Goal: Information Seeking & Learning: Learn about a topic

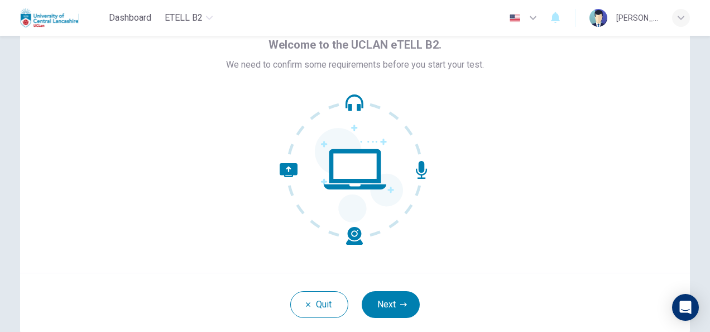
scroll to position [112, 0]
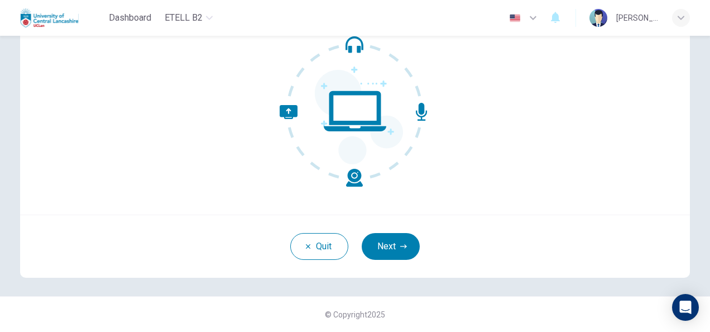
drag, startPoint x: 611, startPoint y: 0, endPoint x: 541, endPoint y: 116, distance: 135.5
click at [541, 116] on div "Welcome to the UCLAN eTELL B2. We need to confirm some requirements before you …" at bounding box center [355, 80] width 670 height 268
click at [382, 250] on button "Next" at bounding box center [391, 246] width 58 height 27
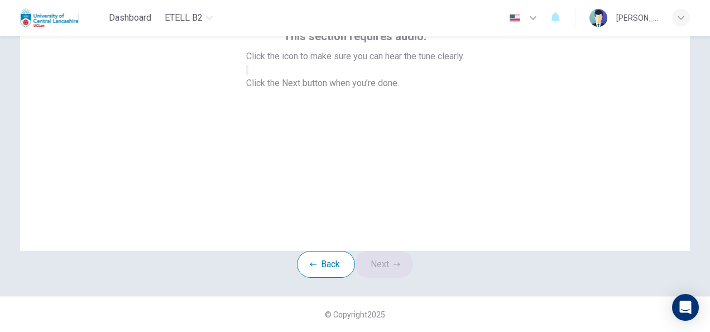
scroll to position [0, 0]
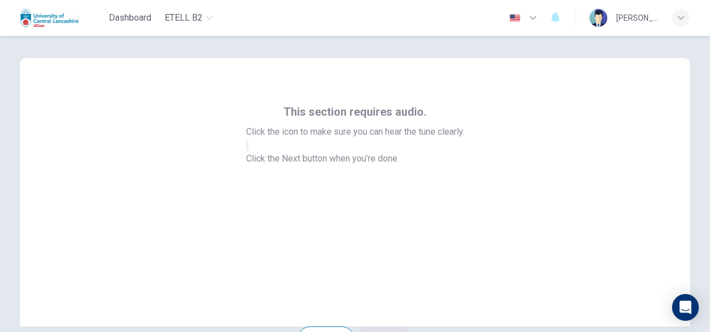
click at [248, 151] on button "button" at bounding box center [247, 145] width 2 height 11
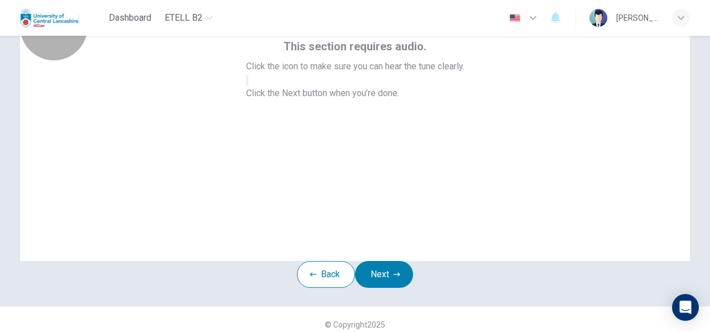
click at [248, 85] on button "button" at bounding box center [247, 80] width 2 height 11
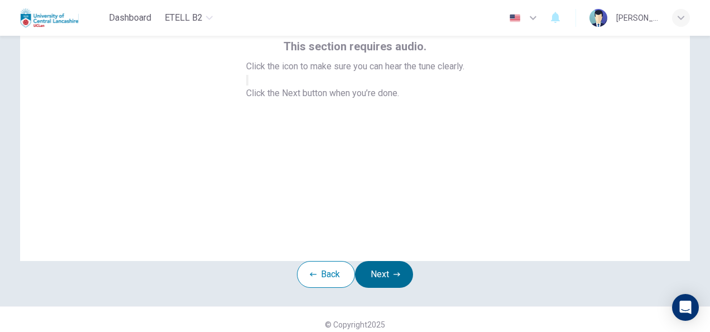
click at [382, 288] on button "Next" at bounding box center [384, 274] width 58 height 27
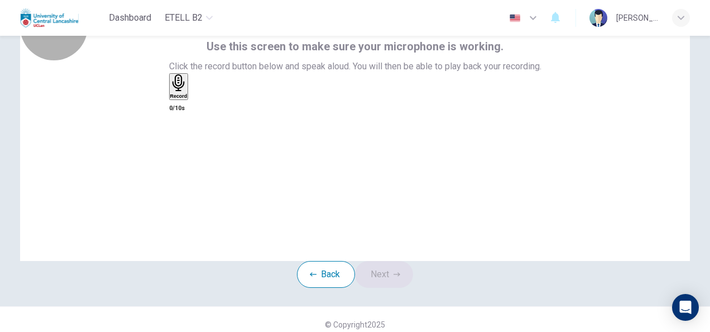
click at [188, 99] on h6 "Record" at bounding box center [178, 96] width 17 height 6
click at [181, 159] on h6 "Stop" at bounding box center [175, 162] width 11 height 6
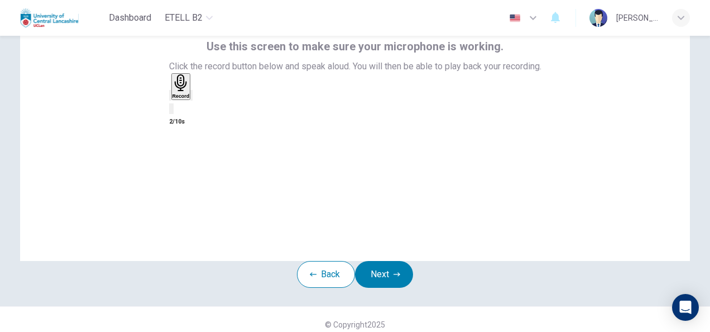
click at [191, 99] on div "button" at bounding box center [191, 95] width 0 height 8
click at [401, 288] on button "Next" at bounding box center [384, 274] width 58 height 27
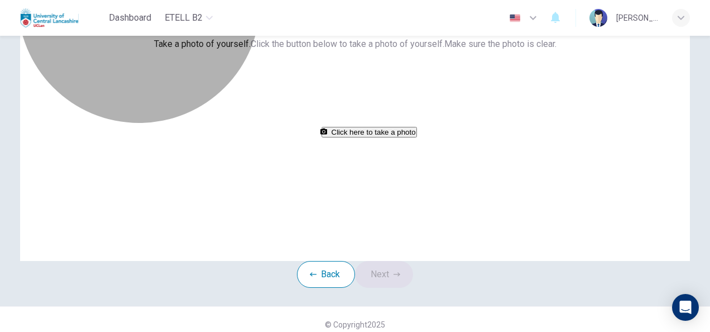
click at [403, 137] on button "Click here to take a photo" at bounding box center [369, 132] width 95 height 11
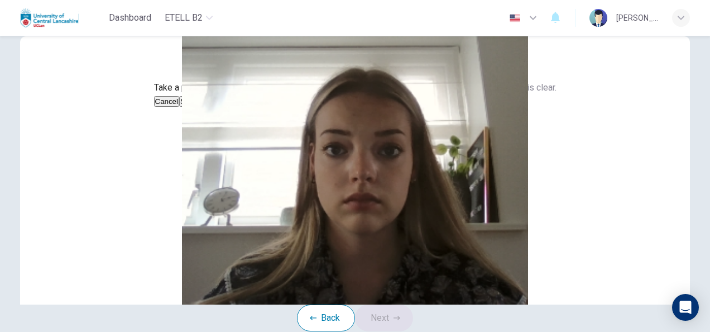
scroll to position [20, 0]
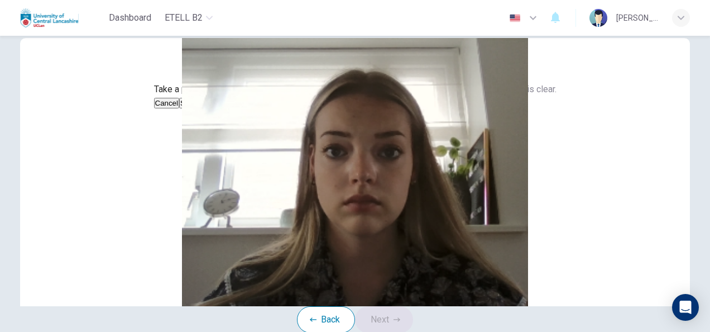
click at [387, 210] on img at bounding box center [355, 172] width 670 height 268
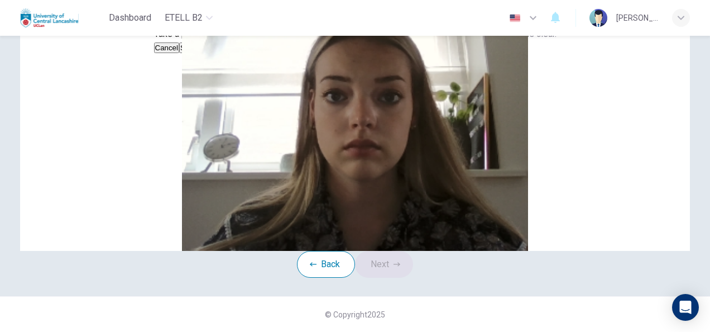
scroll to position [81, 0]
click at [180, 53] on button "Cancel" at bounding box center [167, 47] width 26 height 11
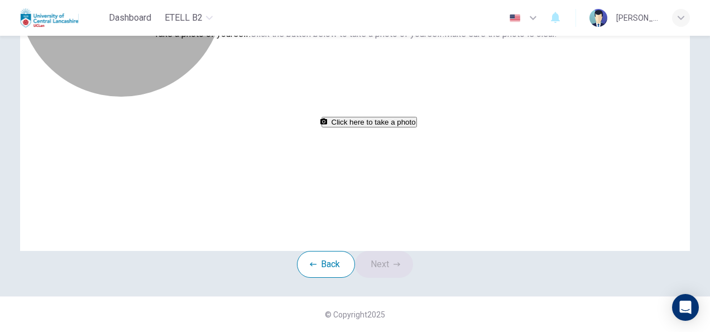
click at [385, 127] on button "Click here to take a photo" at bounding box center [369, 122] width 95 height 11
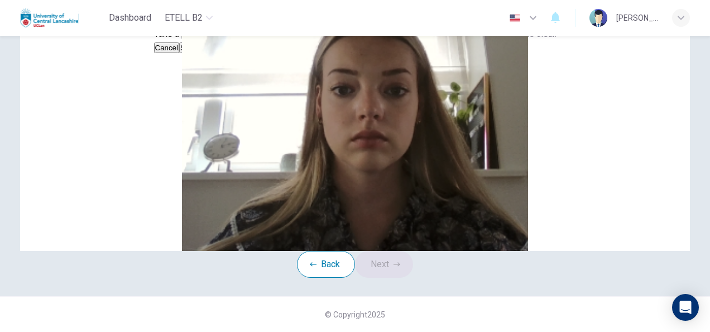
click at [198, 53] on button "Save" at bounding box center [188, 47] width 19 height 11
click at [386, 277] on button "Next" at bounding box center [384, 264] width 58 height 27
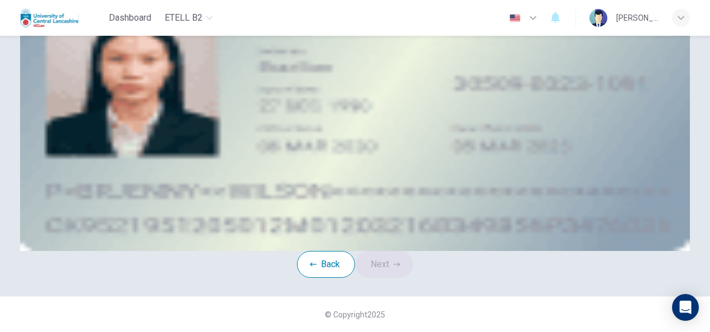
click at [81, 80] on button "take photo" at bounding box center [80, 74] width 2 height 11
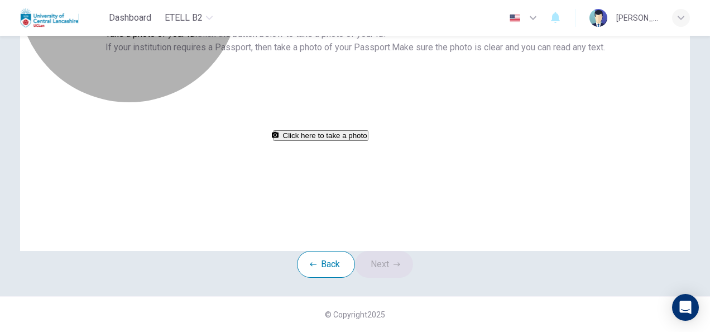
click at [368, 141] on button "Click here to take a photo" at bounding box center [320, 135] width 95 height 11
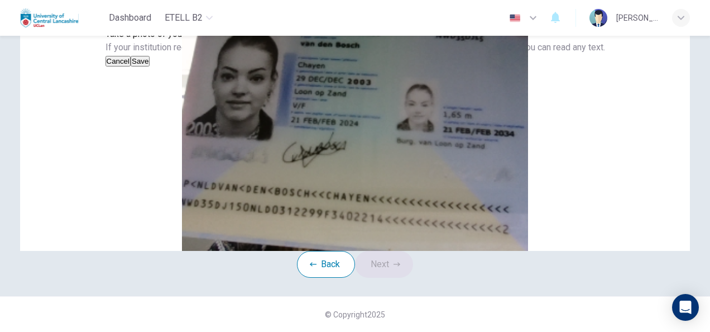
click at [150, 66] on button "Save" at bounding box center [140, 61] width 19 height 11
click at [131, 66] on button "Cancel" at bounding box center [119, 61] width 26 height 11
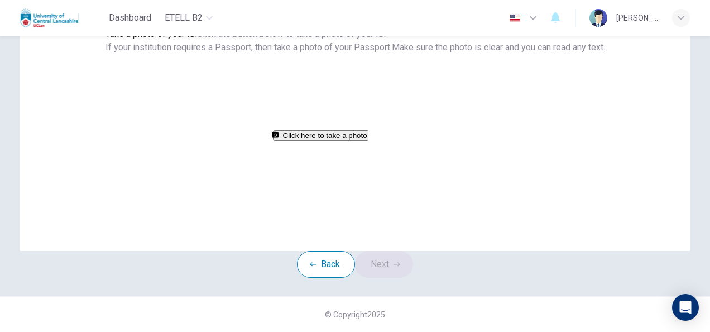
scroll to position [75, 0]
click at [368, 141] on button "Click here to take a photo" at bounding box center [320, 136] width 95 height 11
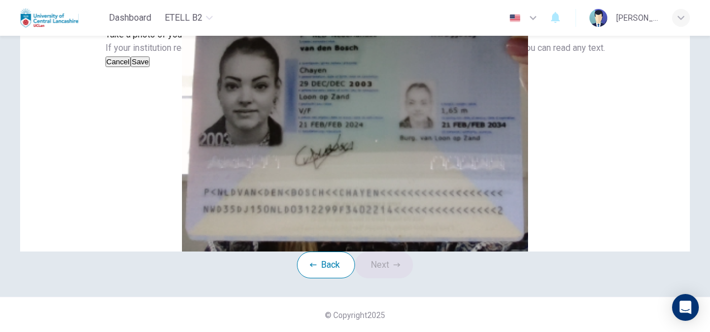
click at [150, 67] on button "Save" at bounding box center [140, 61] width 19 height 11
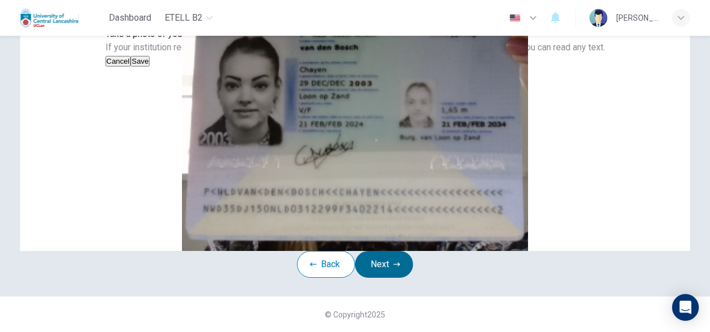
click at [388, 277] on button "Next" at bounding box center [384, 264] width 58 height 27
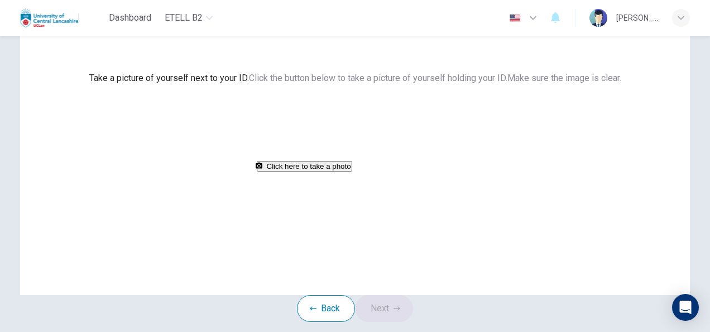
scroll to position [32, 0]
click at [352, 171] on button "Click here to take a photo" at bounding box center [304, 165] width 95 height 11
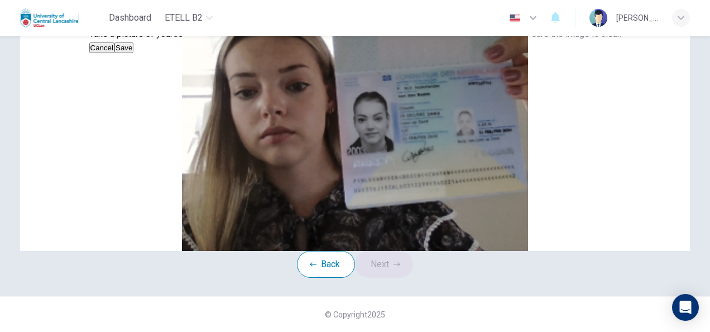
scroll to position [83, 0]
click at [133, 53] on button "Save" at bounding box center [123, 47] width 19 height 11
click at [393, 277] on button "Next" at bounding box center [384, 264] width 58 height 27
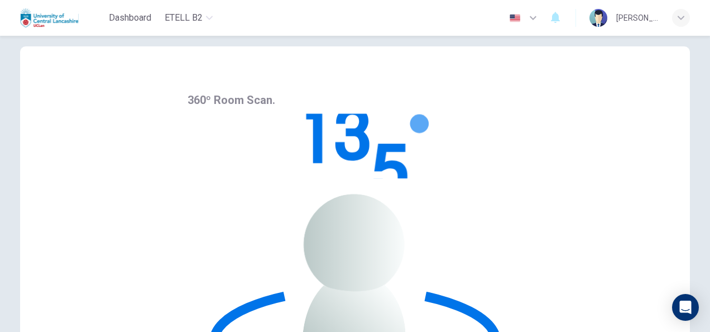
scroll to position [16, 0]
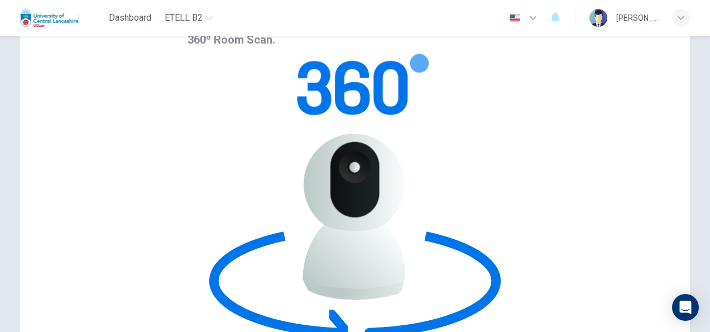
scroll to position [83, 0]
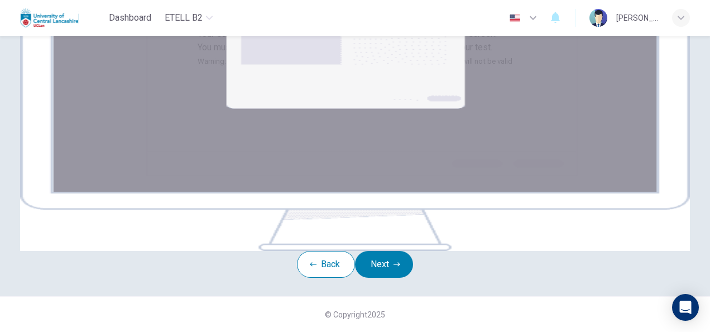
scroll to position [226, 0]
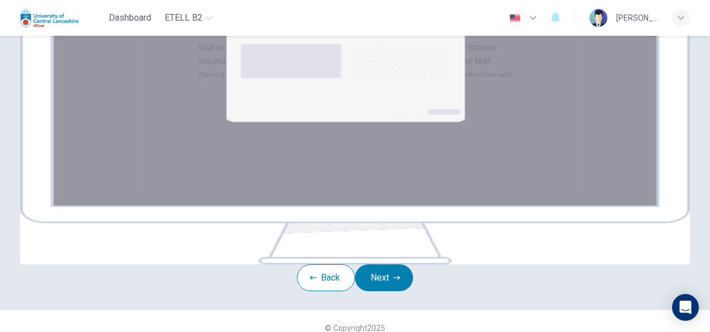
click at [397, 166] on img at bounding box center [355, 130] width 670 height 268
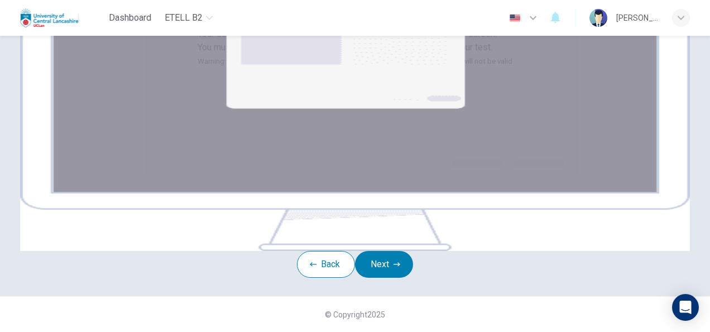
scroll to position [166, 0]
click at [382, 277] on button "Next" at bounding box center [384, 264] width 58 height 27
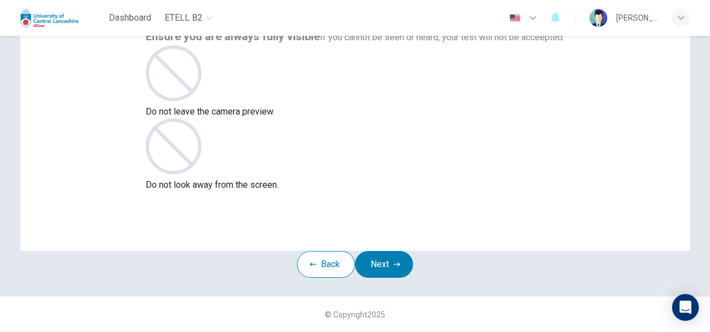
scroll to position [78, 0]
click at [394, 275] on button "Next" at bounding box center [384, 264] width 58 height 27
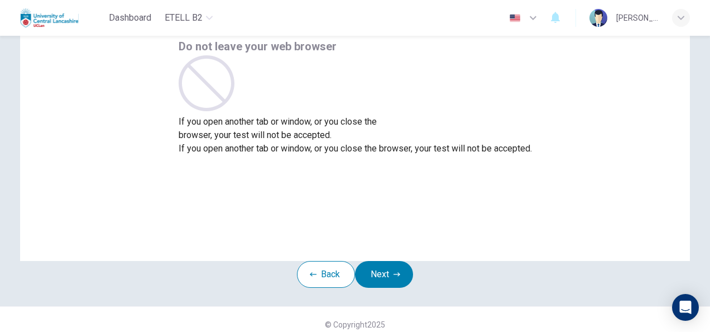
scroll to position [66, 0]
click at [400, 284] on button "Next" at bounding box center [384, 273] width 58 height 27
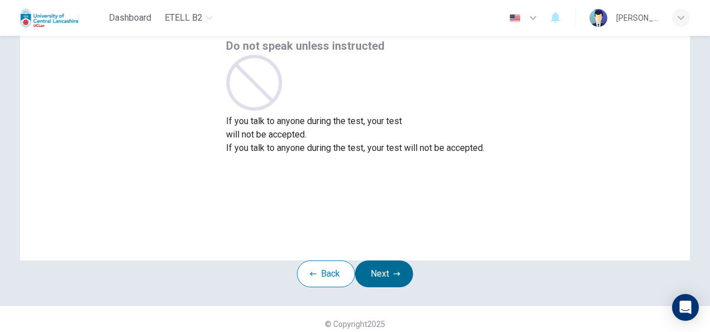
click at [406, 287] on button "Next" at bounding box center [384, 273] width 58 height 27
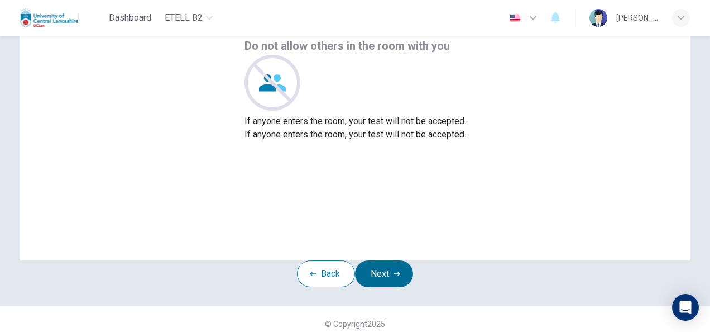
click at [406, 287] on button "Next" at bounding box center [384, 273] width 58 height 27
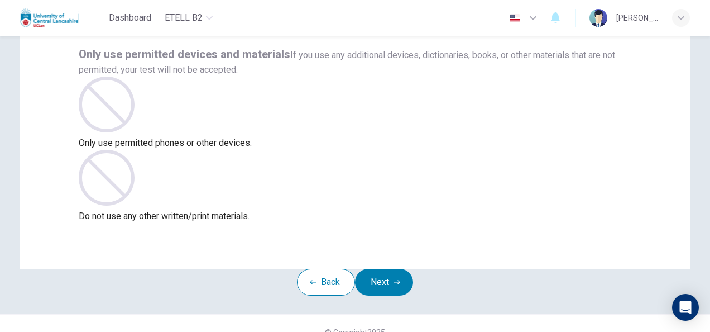
scroll to position [57, 0]
click at [383, 296] on button "Next" at bounding box center [384, 282] width 58 height 27
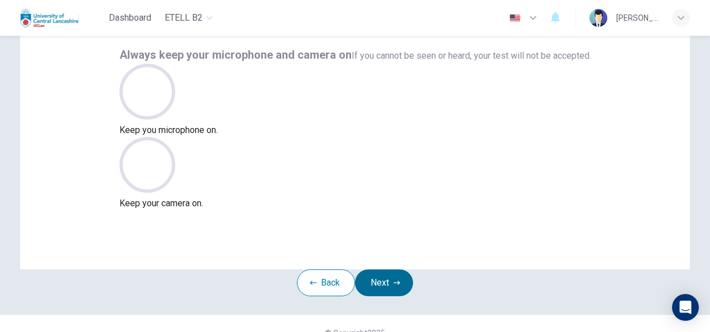
click at [397, 296] on button "Next" at bounding box center [384, 282] width 58 height 27
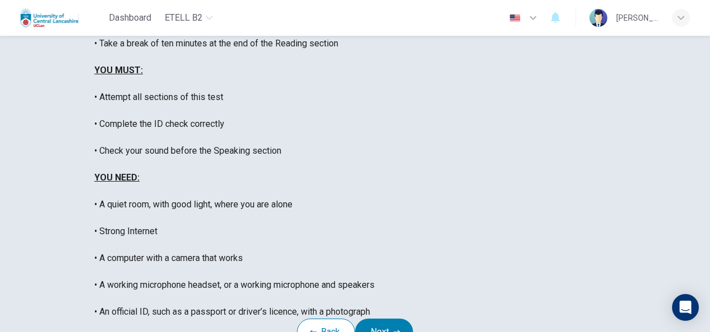
scroll to position [253, 0]
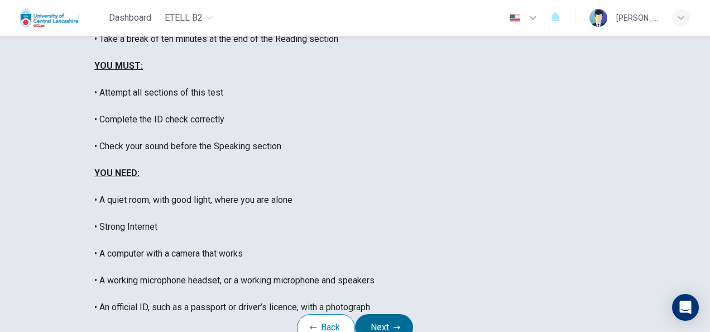
click at [400, 324] on icon "button" at bounding box center [397, 327] width 7 height 7
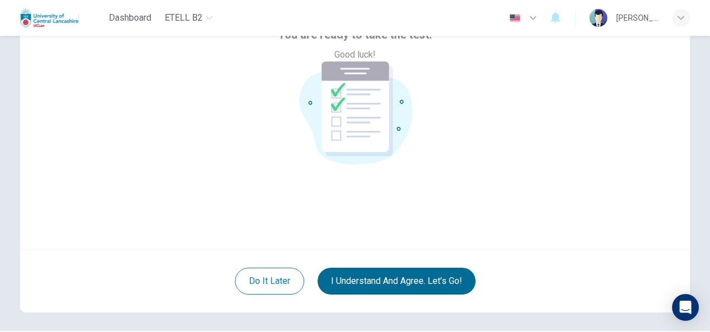
scroll to position [77, 0]
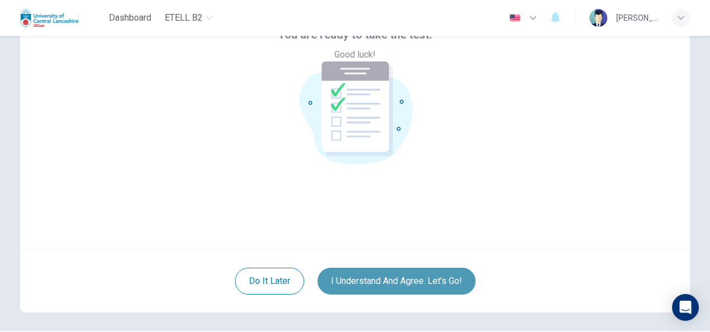
click at [433, 286] on button "I understand and agree. Let’s go!" at bounding box center [397, 280] width 158 height 27
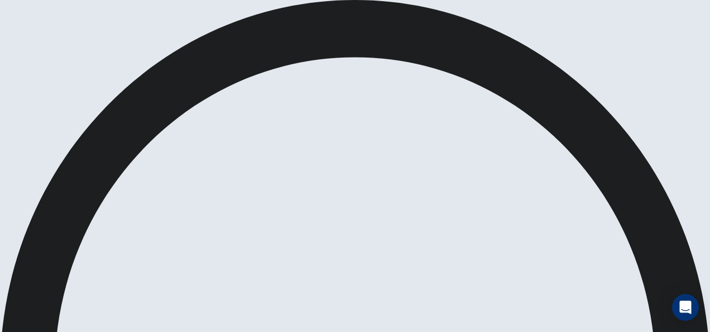
scroll to position [48, 0]
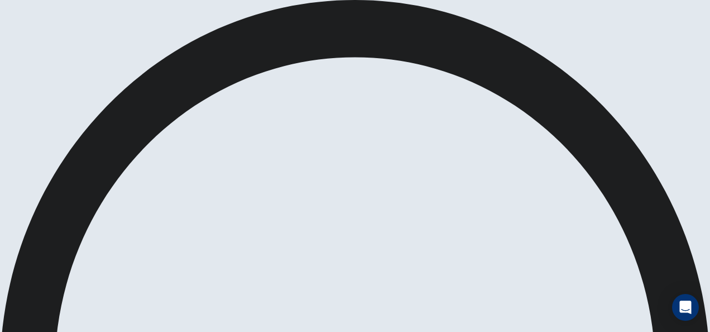
scroll to position [277, 0]
click at [114, 136] on body "This site uses cookies, as explained in our Privacy Policy . If you agree to th…" at bounding box center [355, 166] width 710 height 332
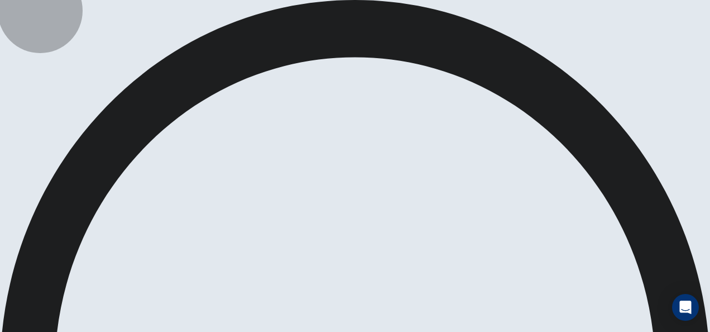
click at [109, 331] on li "T" at bounding box center [355, 338] width 710 height 13
type input "*"
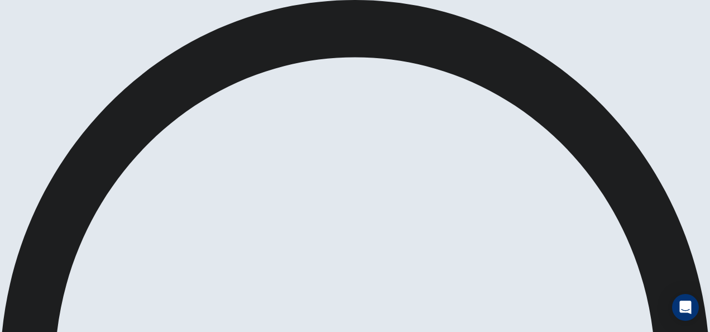
click at [106, 173] on body "This site uses cookies, as explained in our Privacy Policy . If you agree to th…" at bounding box center [355, 166] width 710 height 332
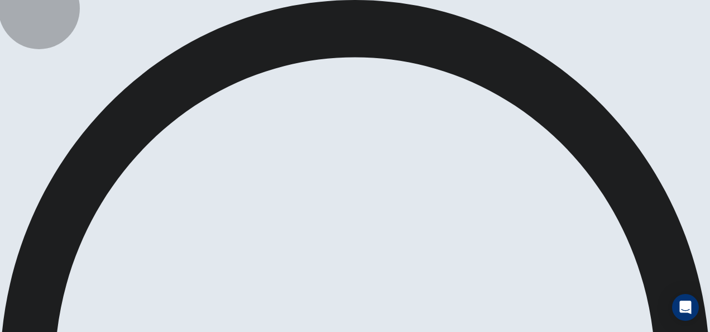
click at [108, 331] on li "T" at bounding box center [355, 338] width 710 height 13
type input "*"
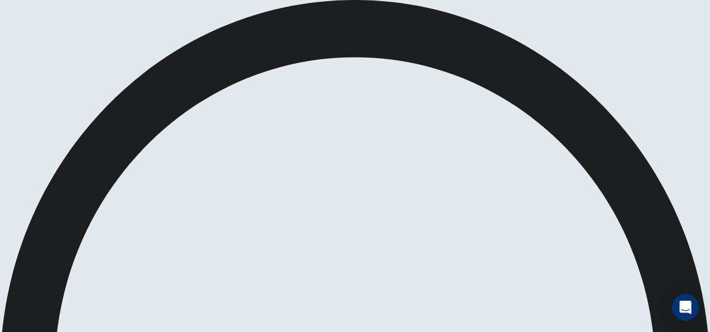
scroll to position [35, 0]
click at [106, 164] on body "This site uses cookies, as explained in our Privacy Policy . If you agree to th…" at bounding box center [355, 166] width 710 height 332
click at [106, 331] on li "T" at bounding box center [355, 338] width 710 height 13
click at [103, 132] on body "This site uses cookies, as explained in our Privacy Policy . If you agree to th…" at bounding box center [355, 166] width 710 height 332
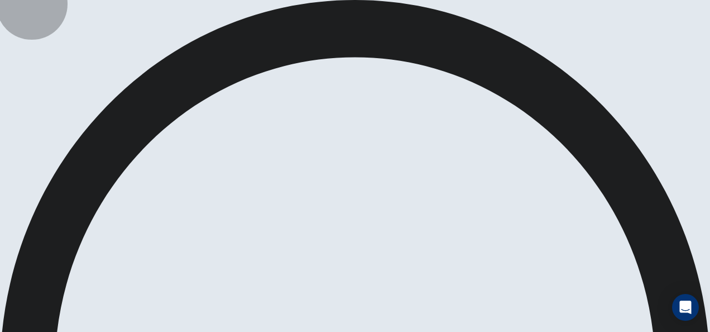
type input "*"
click at [104, 218] on body "This site uses cookies, as explained in our Privacy Policy . If you agree to th…" at bounding box center [355, 166] width 710 height 332
click at [107, 331] on li "T" at bounding box center [355, 338] width 710 height 13
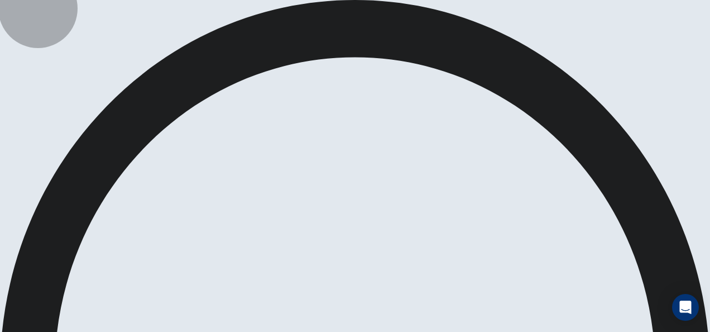
type input "*"
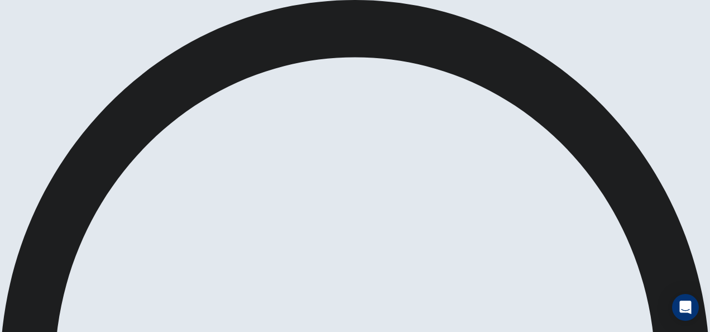
scroll to position [172, 0]
click at [103, 172] on body "This site uses cookies, as explained in our Privacy Policy . If you agree to th…" at bounding box center [355, 166] width 710 height 332
type input "*"
click at [121, 234] on body "This site uses cookies, as explained in our Privacy Policy . If you agree to th…" at bounding box center [355, 166] width 710 height 332
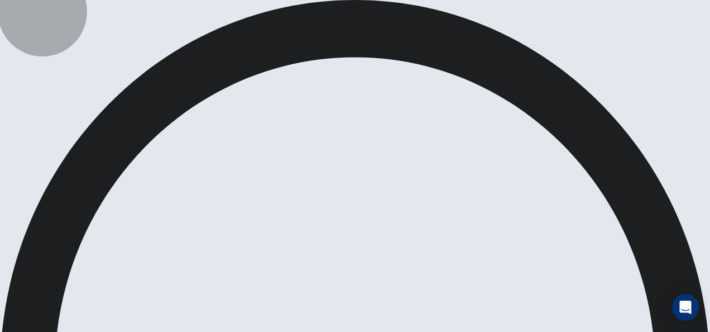
click at [112, 331] on li "T" at bounding box center [355, 338] width 710 height 13
type input "*"
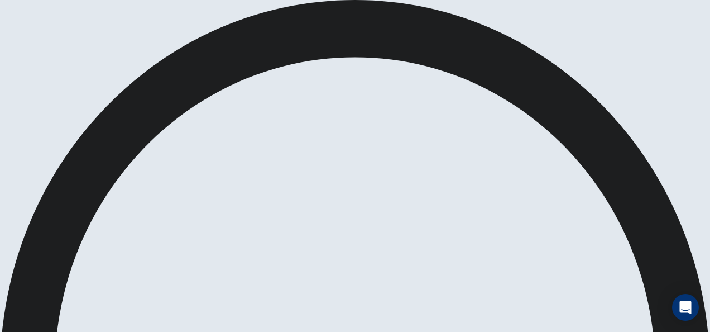
scroll to position [52, 0]
click at [123, 176] on body "This site uses cookies, as explained in our Privacy Policy . If you agree to th…" at bounding box center [355, 166] width 710 height 332
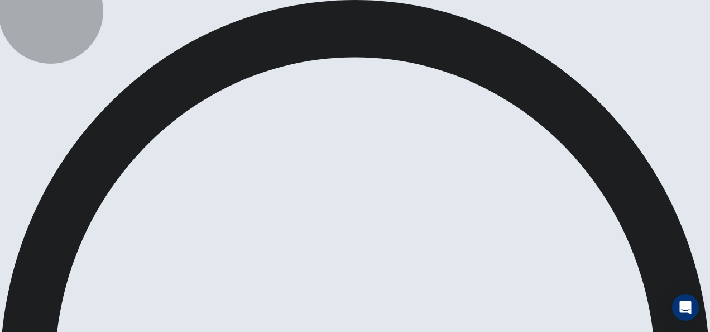
click at [120, 331] on li "T" at bounding box center [355, 338] width 710 height 13
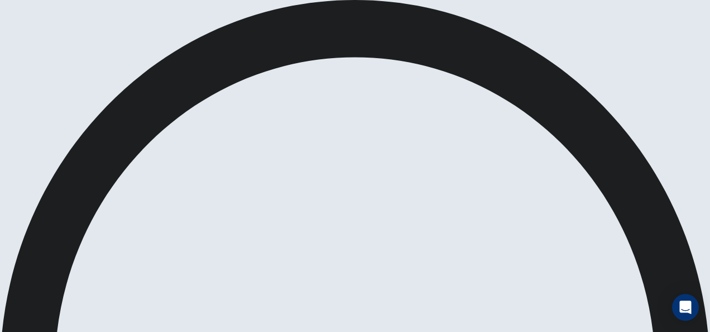
click at [113, 170] on body "This site uses cookies, as explained in our Privacy Policy . If you agree to th…" at bounding box center [355, 166] width 710 height 332
type input "*"
click at [111, 203] on body "This site uses cookies, as explained in our Privacy Policy . If you agree to th…" at bounding box center [355, 166] width 710 height 332
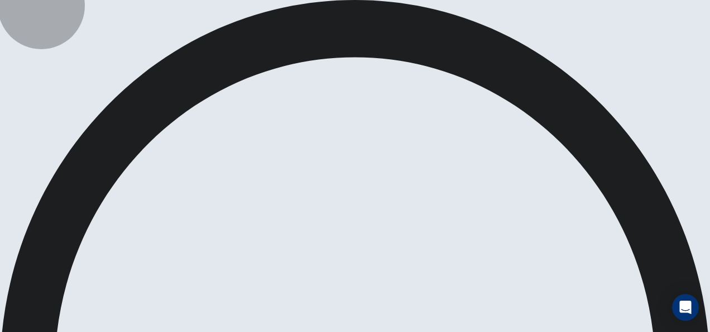
click at [111, 331] on li "T" at bounding box center [355, 338] width 710 height 13
type input "*"
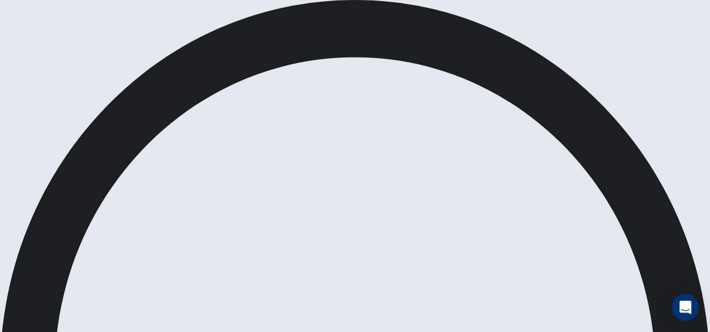
scroll to position [90, 0]
click at [106, 197] on body "This site uses cookies, as explained in our Privacy Policy . If you agree to th…" at bounding box center [355, 166] width 710 height 332
type input "*"
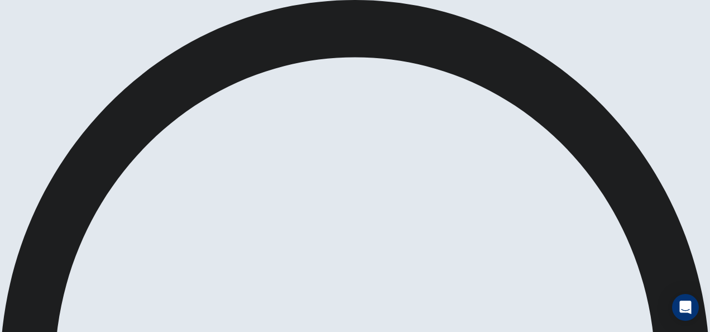
click at [107, 214] on body "This site uses cookies, as explained in our Privacy Policy . If you agree to th…" at bounding box center [355, 166] width 710 height 332
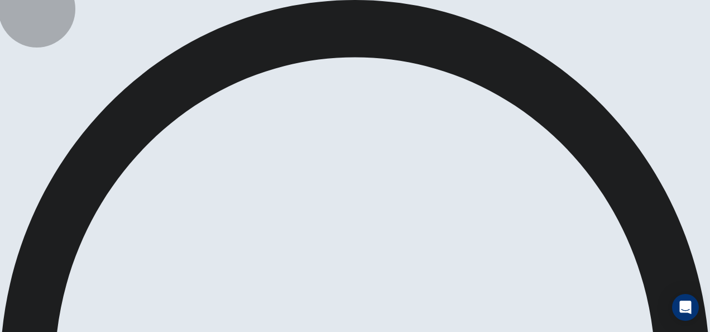
click at [106, 331] on li "T" at bounding box center [355, 338] width 710 height 13
type input "*"
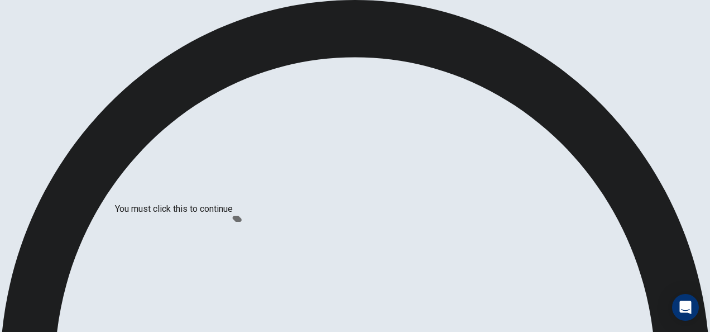
scroll to position [85, 0]
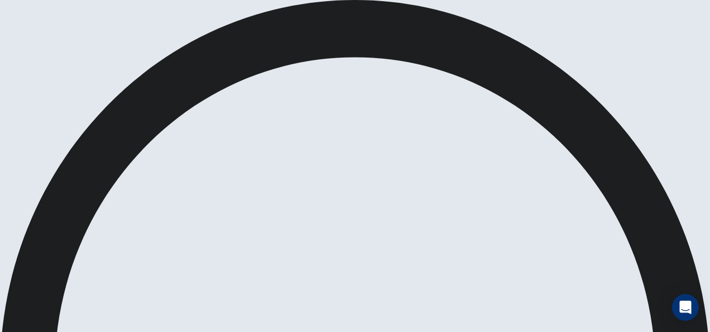
scroll to position [238, 0]
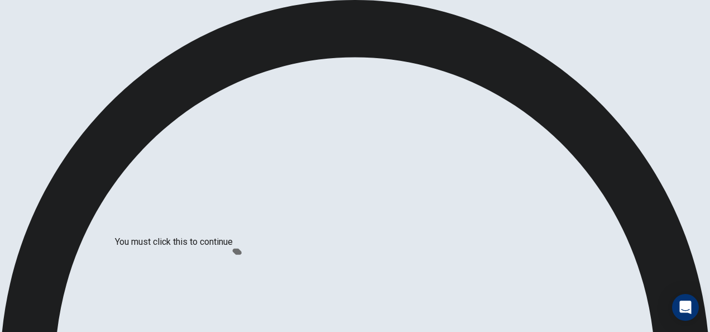
scroll to position [53, 0]
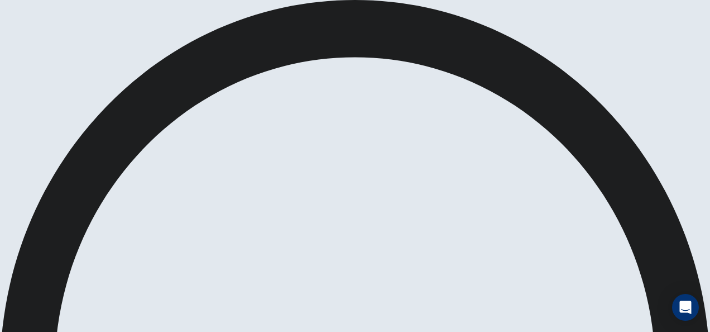
scroll to position [187, 0]
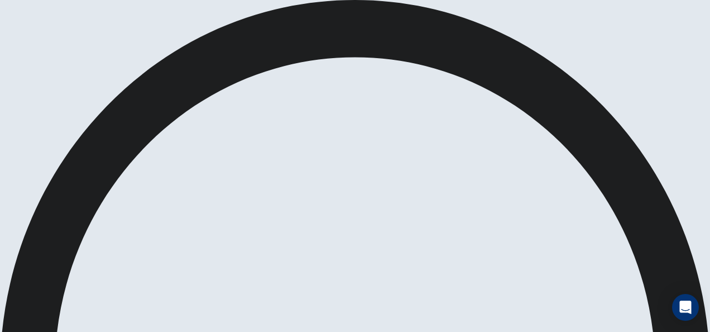
scroll to position [85, 0]
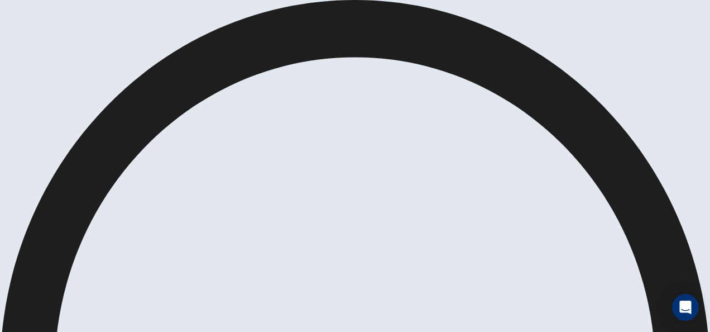
scroll to position [67, 0]
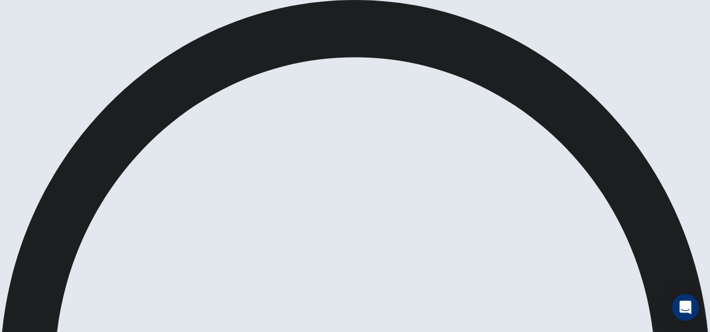
scroll to position [85, 0]
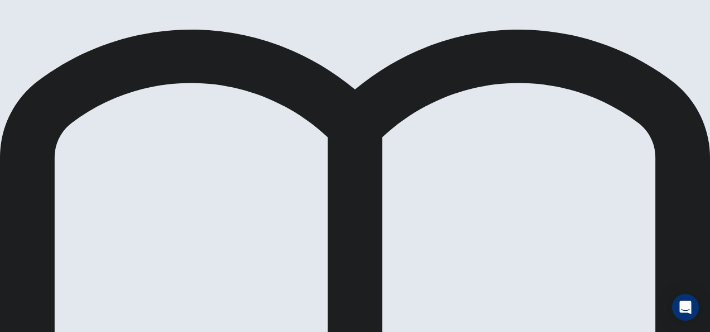
scroll to position [33, 0]
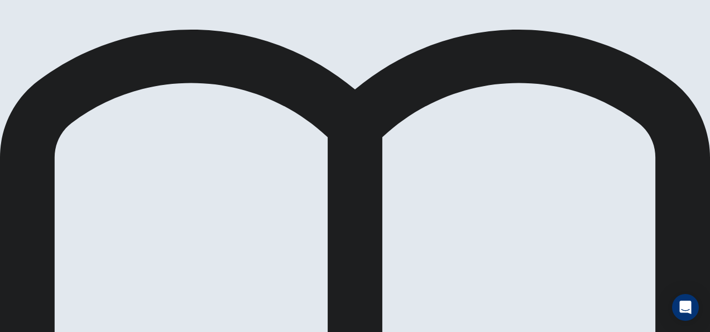
scroll to position [26, 0]
click at [122, 222] on body "This site uses cookies, as explained in our Privacy Policy . If you agree to th…" at bounding box center [355, 166] width 710 height 332
type input "*"
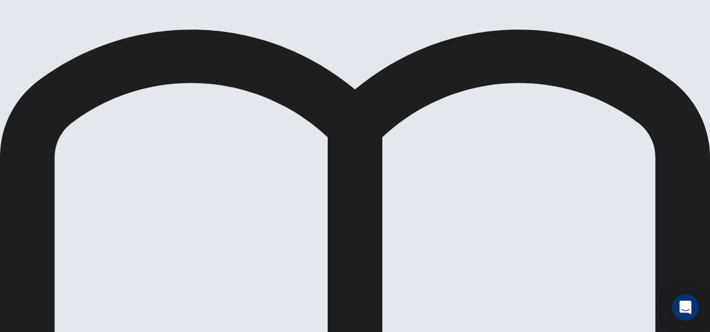
click at [136, 215] on body "This site uses cookies, as explained in our Privacy Policy . If you agree to th…" at bounding box center [355, 166] width 710 height 332
click at [114, 331] on li "A" at bounding box center [355, 338] width 710 height 13
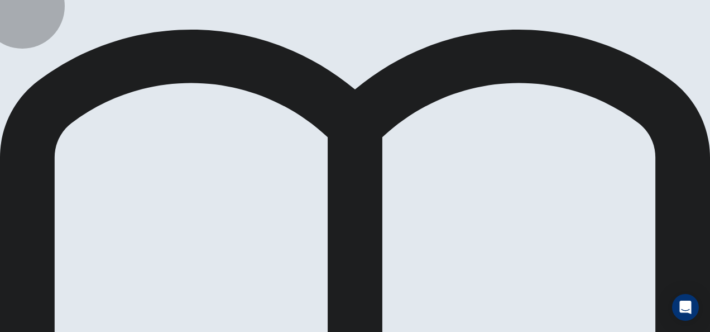
type input "*"
click at [108, 252] on body "This site uses cookies, as explained in our Privacy Policy . If you agree to th…" at bounding box center [355, 166] width 710 height 332
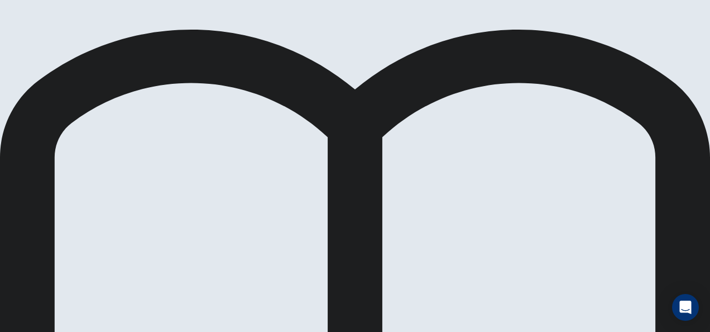
type input "*"
click at [147, 251] on body "This site uses cookies, as explained in our Privacy Policy . If you agree to th…" at bounding box center [355, 166] width 710 height 332
click at [221, 331] on div at bounding box center [355, 332] width 710 height 0
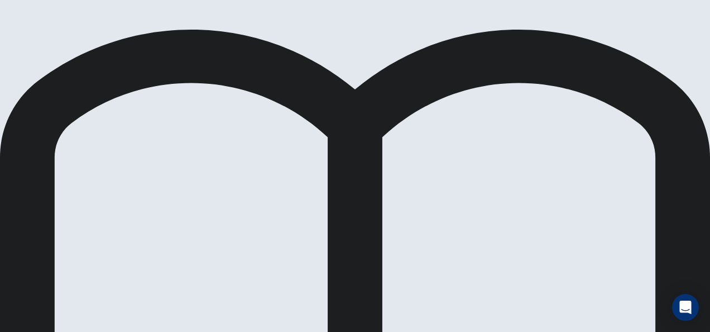
drag, startPoint x: 684, startPoint y: 147, endPoint x: 693, endPoint y: 110, distance: 38.5
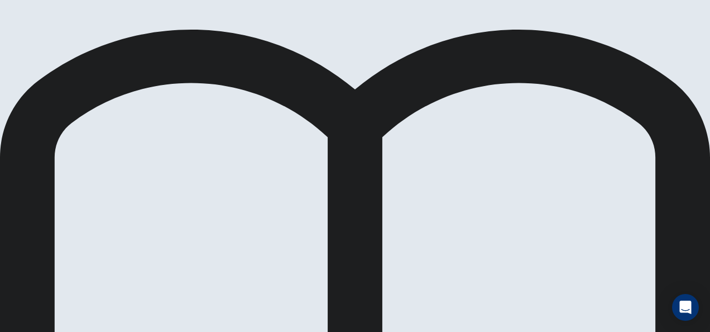
click at [135, 261] on body "This site uses cookies, as explained in our Privacy Policy . If you agree to th…" at bounding box center [355, 166] width 710 height 332
type input "*"
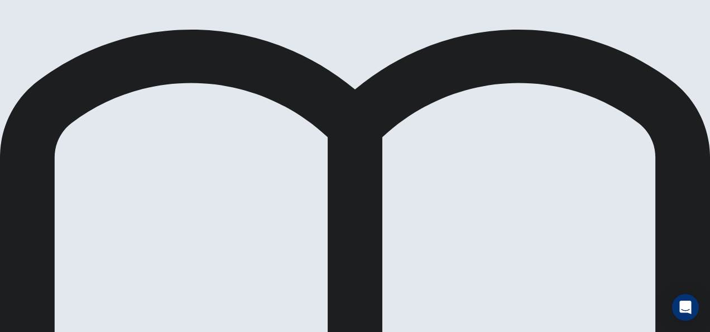
click at [140, 276] on body "This site uses cookies, as explained in our Privacy Policy . If you agree to th…" at bounding box center [355, 166] width 710 height 332
type input "*"
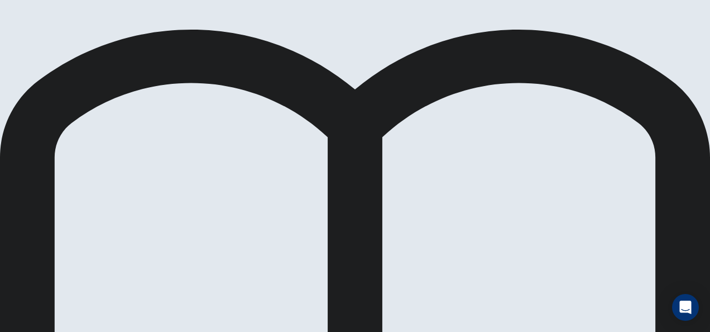
scroll to position [0, 0]
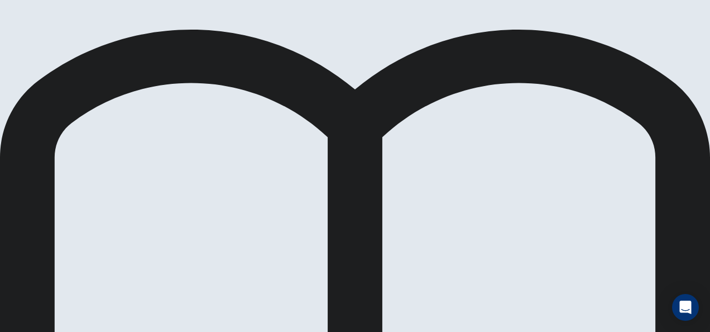
scroll to position [254, 0]
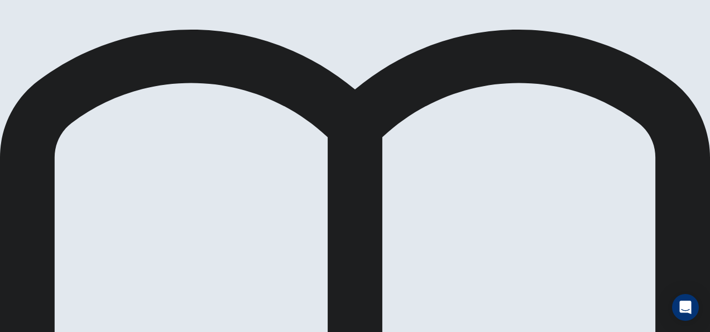
scroll to position [113, 0]
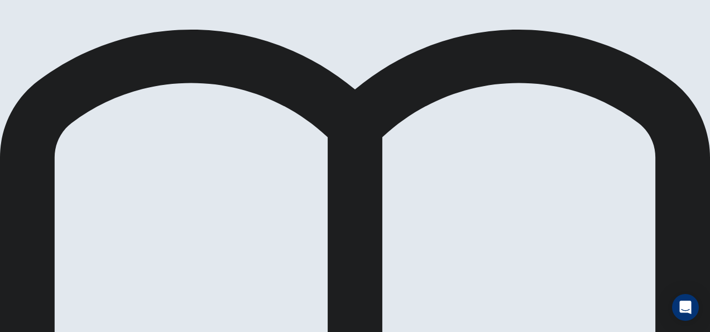
scroll to position [75, 0]
click at [319, 260] on body "This site uses cookies, as explained in our Privacy Policy . If you agree to th…" at bounding box center [355, 166] width 710 height 332
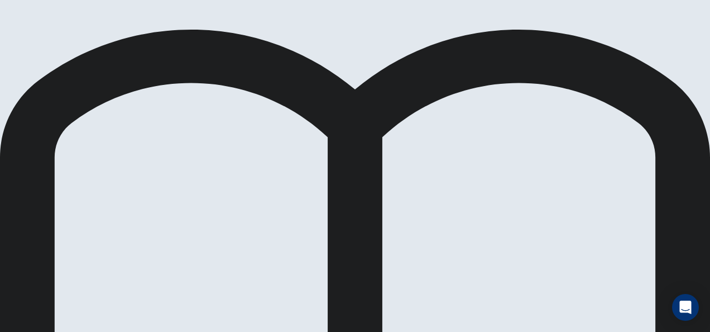
click at [400, 331] on div at bounding box center [355, 332] width 710 height 0
click at [419, 247] on body "This site uses cookies, as explained in our Privacy Policy . If you agree to th…" at bounding box center [355, 166] width 710 height 332
type input "*"
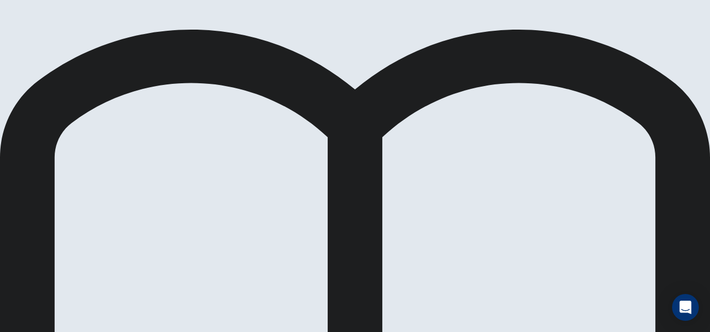
scroll to position [202, 0]
click at [594, 227] on body "This site uses cookies, as explained in our Privacy Policy . If you agree to th…" at bounding box center [355, 166] width 710 height 332
click at [591, 236] on body "This site uses cookies, as explained in our Privacy Policy . If you agree to th…" at bounding box center [355, 166] width 710 height 332
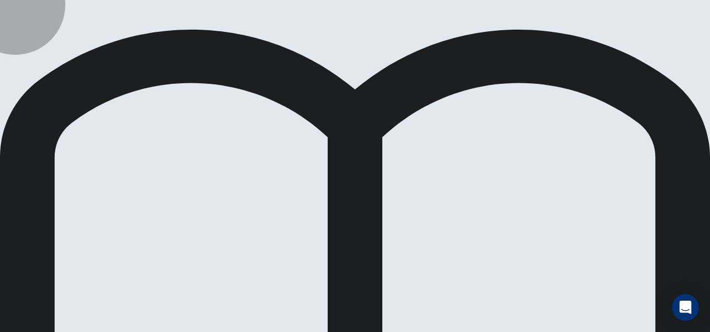
type input "*"
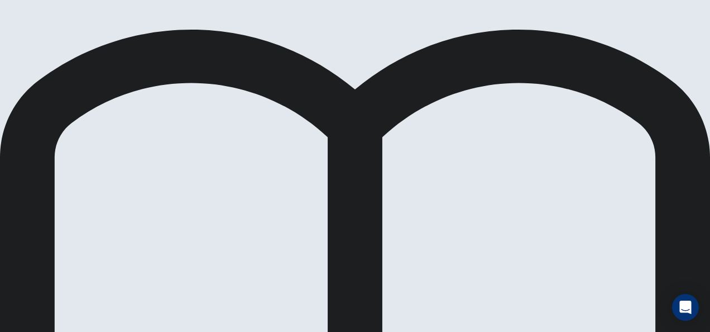
click at [332, 240] on body "This site uses cookies, as explained in our Privacy Policy . If you agree to th…" at bounding box center [355, 166] width 710 height 332
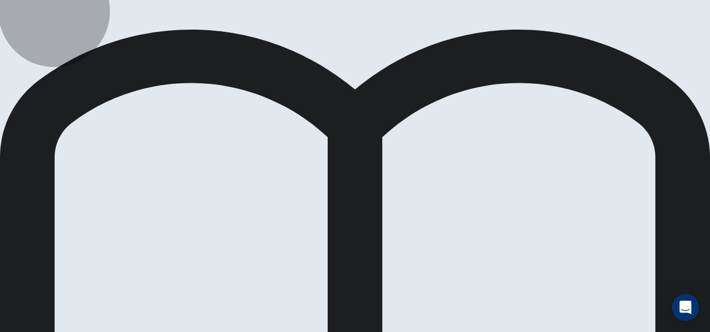
click at [362, 331] on li "A" at bounding box center [355, 338] width 710 height 13
type input "*"
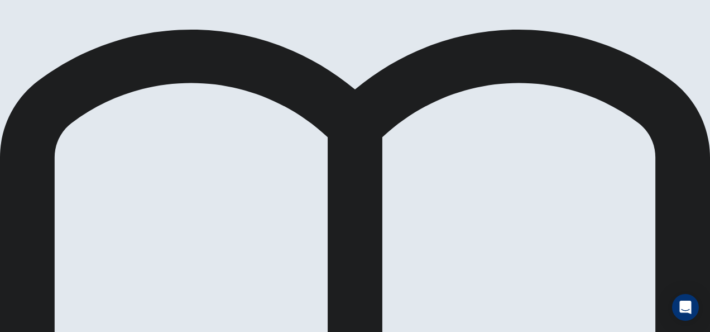
scroll to position [301, 0]
click at [342, 238] on body "This site uses cookies, as explained in our Privacy Policy . If you agree to th…" at bounding box center [355, 166] width 710 height 332
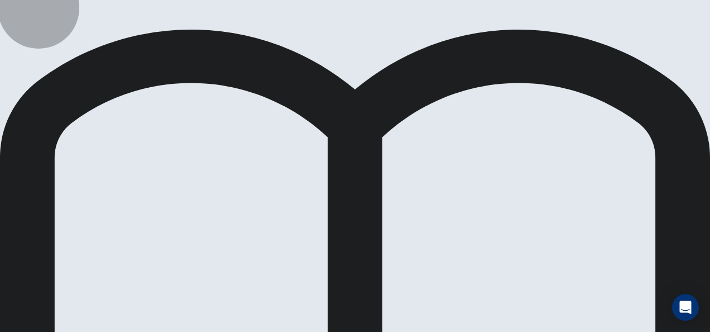
type input "*"
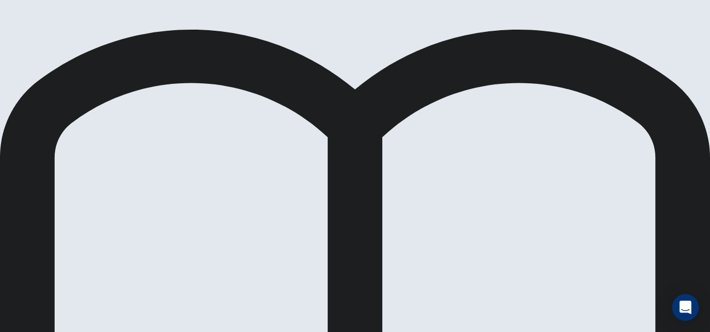
scroll to position [32, 0]
click at [341, 281] on body "This site uses cookies, as explained in our Privacy Policy . If you agree to th…" at bounding box center [355, 166] width 710 height 332
type input "*"
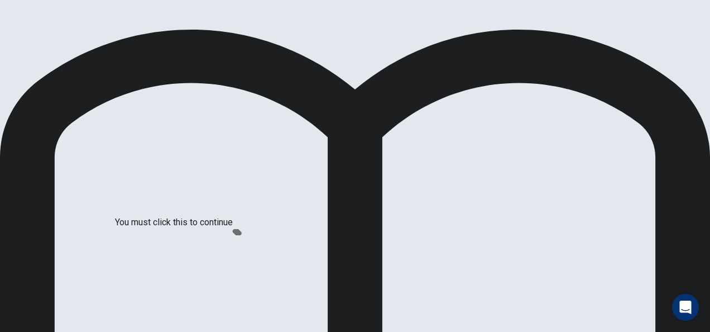
scroll to position [73, 0]
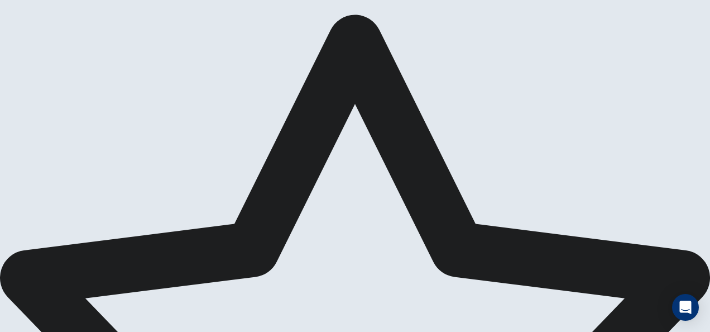
scroll to position [131, 0]
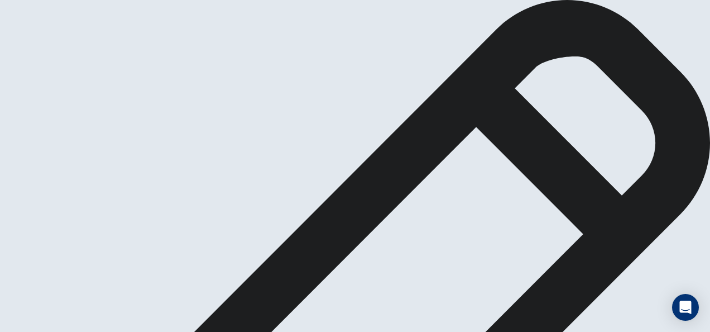
scroll to position [0, 0]
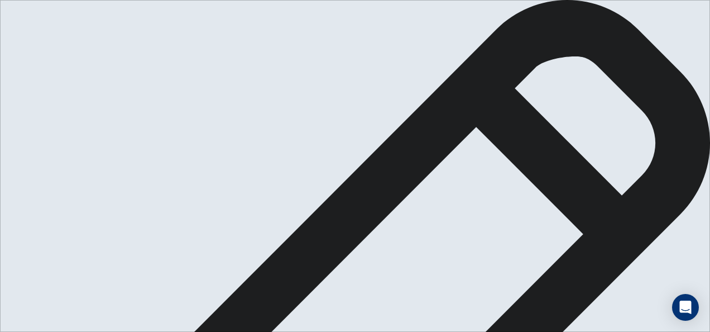
scroll to position [80, 0]
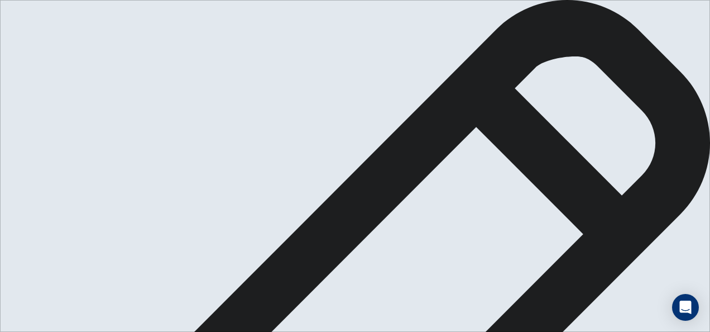
drag, startPoint x: 597, startPoint y: 174, endPoint x: 650, endPoint y: 179, distance: 53.2
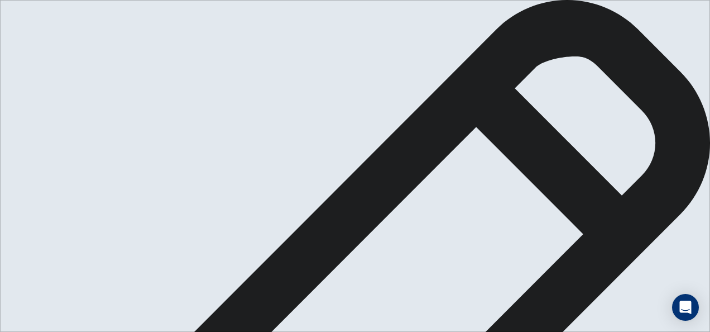
drag, startPoint x: 475, startPoint y: 190, endPoint x: 641, endPoint y: 188, distance: 166.4
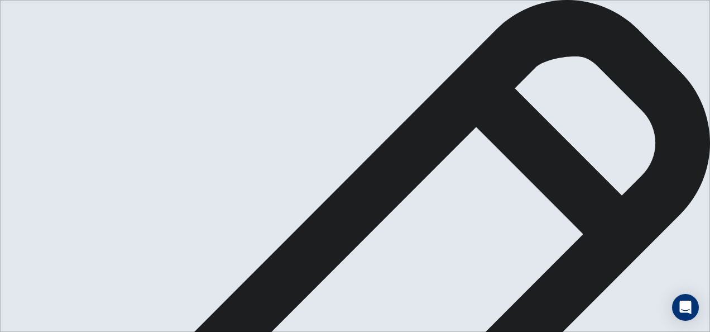
drag, startPoint x: 434, startPoint y: 280, endPoint x: 377, endPoint y: 258, distance: 60.6
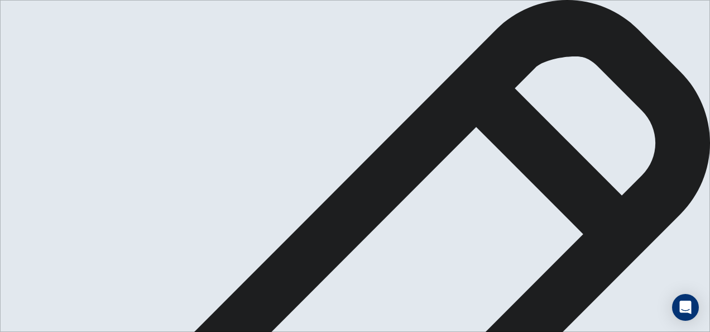
scroll to position [25, 0]
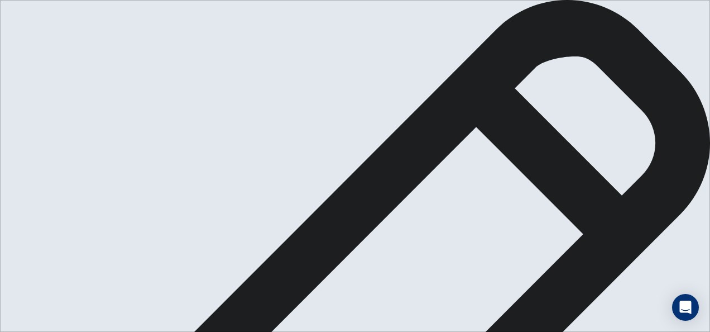
drag, startPoint x: 442, startPoint y: 179, endPoint x: 355, endPoint y: 181, distance: 86.6
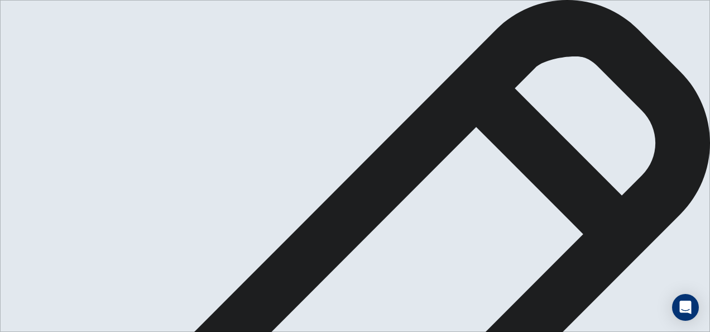
drag, startPoint x: 494, startPoint y: 172, endPoint x: 528, endPoint y: 170, distance: 34.1
drag, startPoint x: 527, startPoint y: 173, endPoint x: 477, endPoint y: 170, distance: 50.4
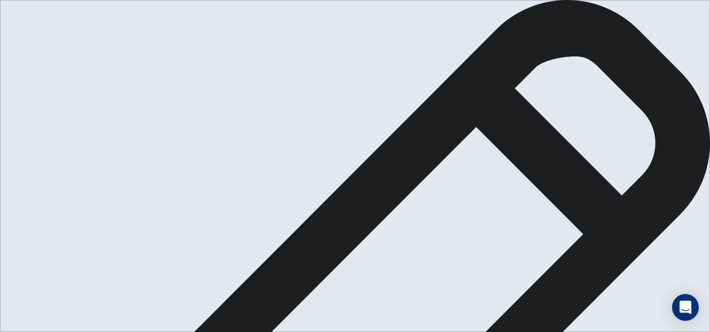
drag, startPoint x: 452, startPoint y: 185, endPoint x: 539, endPoint y: 190, distance: 86.7
drag, startPoint x: 624, startPoint y: 188, endPoint x: 650, endPoint y: 186, distance: 26.3
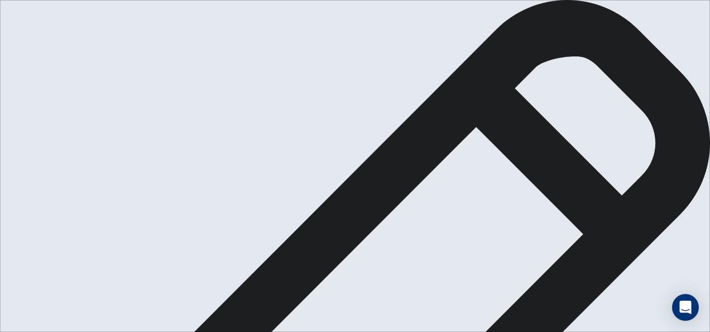
drag, startPoint x: 554, startPoint y: 197, endPoint x: 609, endPoint y: 200, distance: 55.4
drag, startPoint x: 418, startPoint y: 199, endPoint x: 470, endPoint y: 198, distance: 51.9
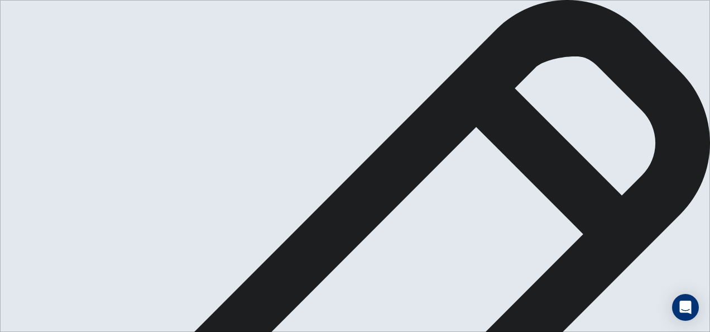
scroll to position [169, 0]
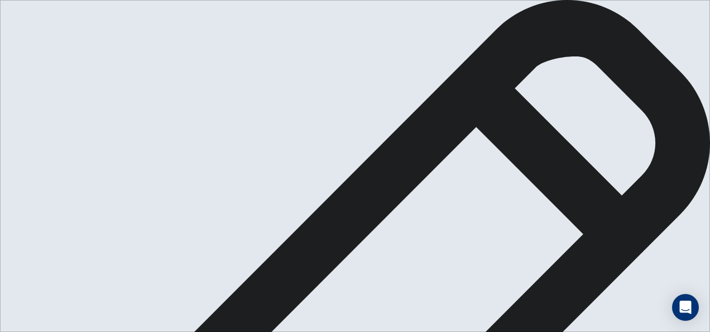
scroll to position [87, 0]
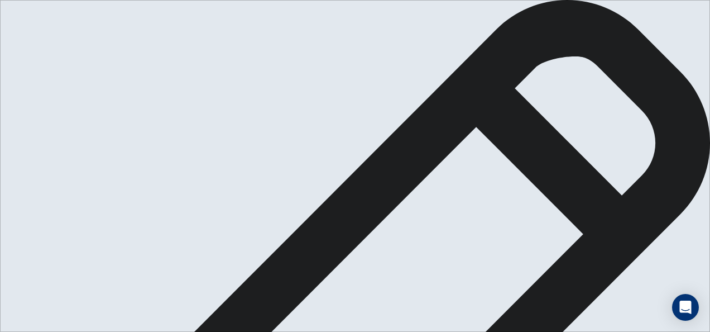
scroll to position [81, 0]
drag, startPoint x: 410, startPoint y: 226, endPoint x: 377, endPoint y: 213, distance: 35.0
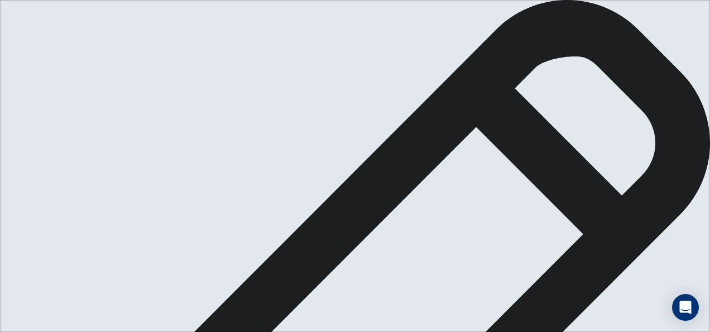
scroll to position [179, 0]
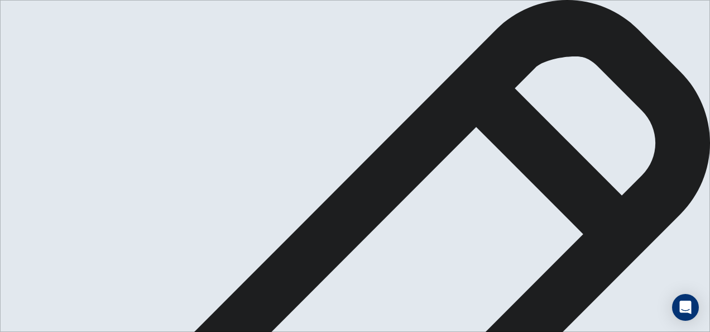
type textarea "**********"
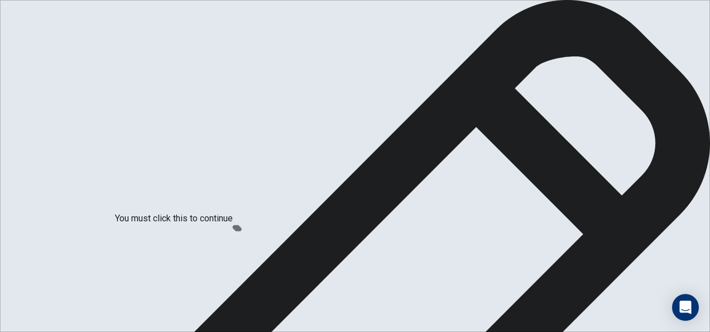
scroll to position [75, 0]
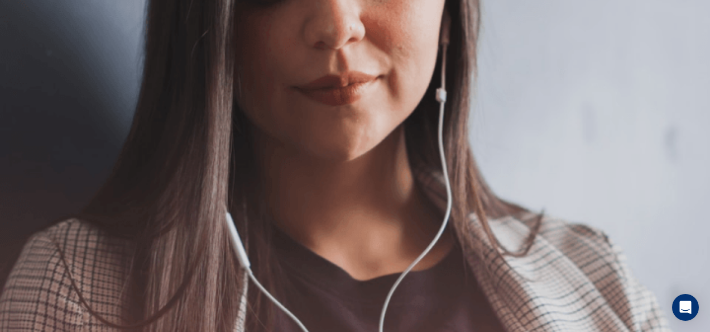
scroll to position [246, 0]
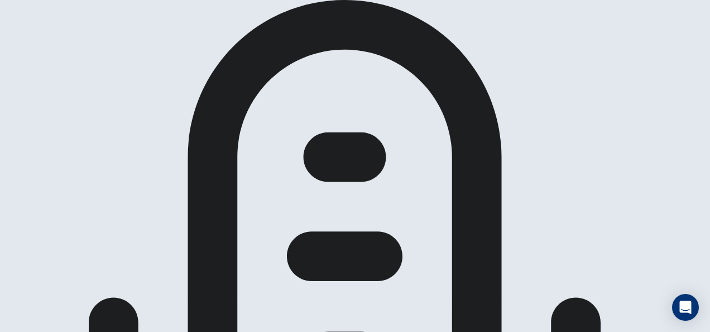
scroll to position [338, 0]
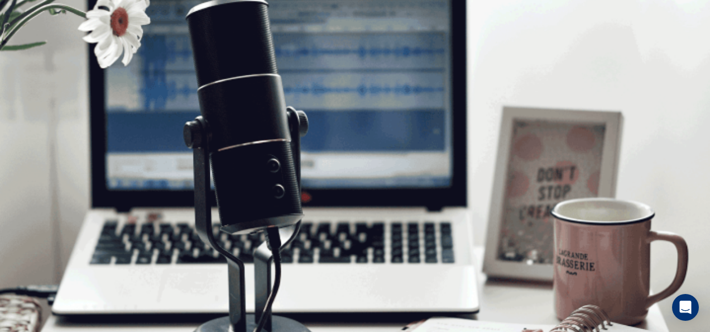
scroll to position [7, 0]
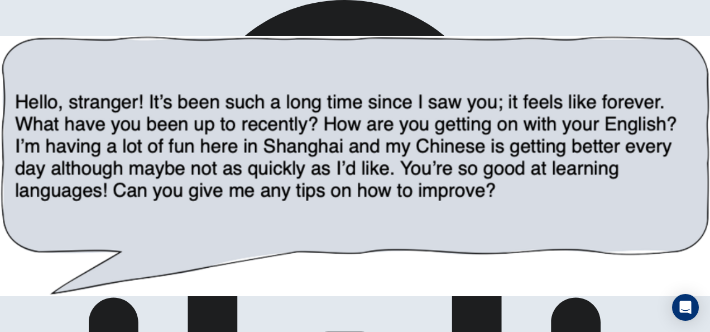
scroll to position [0, 0]
click at [445, 175] on img at bounding box center [355, 166] width 710 height 332
click at [542, 331] on div at bounding box center [355, 332] width 710 height 0
click at [364, 142] on img at bounding box center [355, 166] width 710 height 332
click at [571, 331] on div at bounding box center [355, 332] width 710 height 0
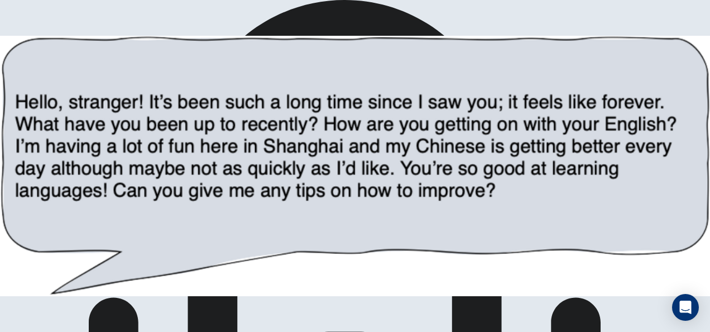
click at [394, 144] on img at bounding box center [355, 166] width 710 height 332
click at [620, 331] on div at bounding box center [355, 332] width 710 height 0
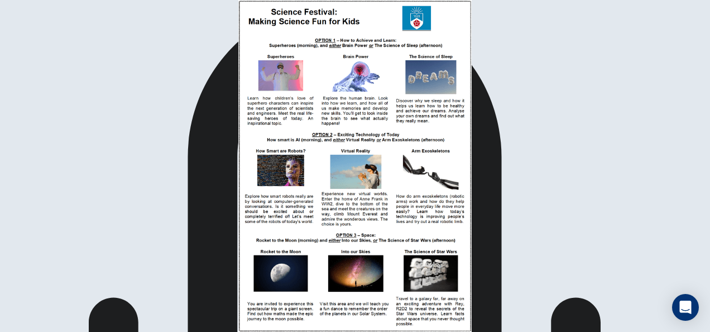
scroll to position [0, 0]
click at [372, 143] on img at bounding box center [355, 166] width 710 height 332
click at [581, 331] on div at bounding box center [355, 332] width 710 height 0
click at [355, 148] on img at bounding box center [355, 166] width 710 height 332
click at [584, 331] on div at bounding box center [355, 332] width 710 height 0
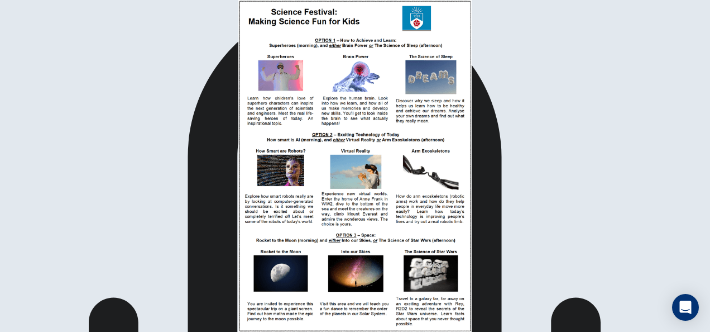
click at [339, 159] on img at bounding box center [355, 166] width 710 height 332
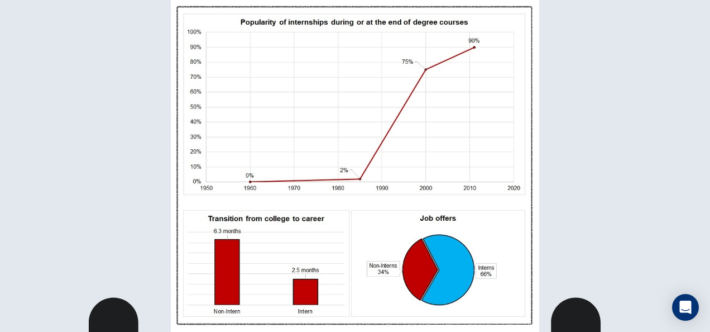
click at [339, 159] on img at bounding box center [355, 166] width 710 height 332
click at [519, 331] on div at bounding box center [355, 332] width 710 height 0
click at [393, 191] on img at bounding box center [355, 166] width 710 height 332
click at [521, 331] on div at bounding box center [355, 332] width 710 height 0
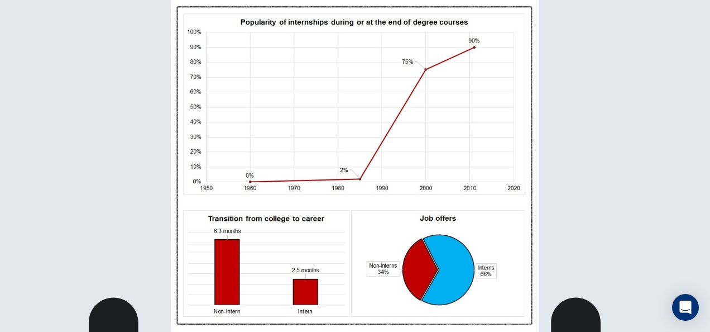
click at [361, 156] on img at bounding box center [355, 166] width 710 height 332
click at [584, 331] on div at bounding box center [355, 332] width 710 height 0
click at [425, 162] on img at bounding box center [355, 166] width 710 height 332
click at [587, 331] on div at bounding box center [355, 332] width 710 height 0
click at [411, 147] on img at bounding box center [355, 166] width 710 height 332
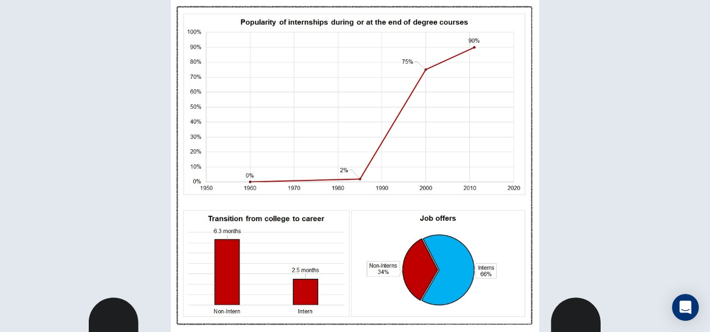
click at [556, 331] on div at bounding box center [355, 332] width 710 height 0
click at [330, 119] on img at bounding box center [355, 166] width 710 height 332
click at [599, 331] on div at bounding box center [355, 332] width 710 height 0
click at [373, 117] on img at bounding box center [355, 166] width 710 height 332
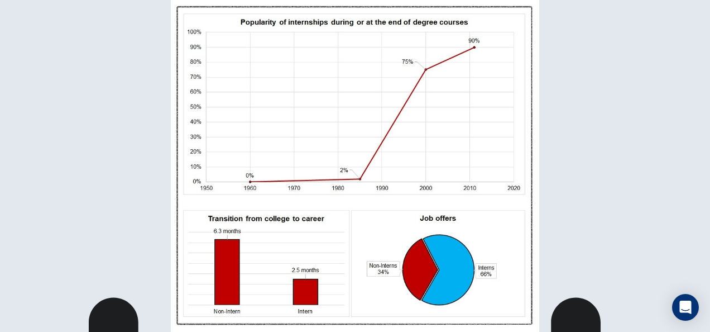
click at [523, 331] on div at bounding box center [355, 332] width 710 height 0
click at [344, 154] on img at bounding box center [355, 166] width 710 height 332
click at [537, 331] on div at bounding box center [355, 332] width 710 height 0
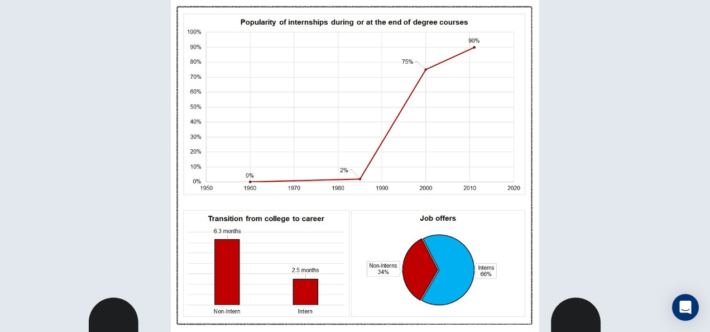
click at [418, 143] on img at bounding box center [355, 166] width 710 height 332
click at [593, 331] on div at bounding box center [355, 332] width 710 height 0
click at [390, 148] on img at bounding box center [355, 166] width 710 height 332
